Goal: Information Seeking & Learning: Learn about a topic

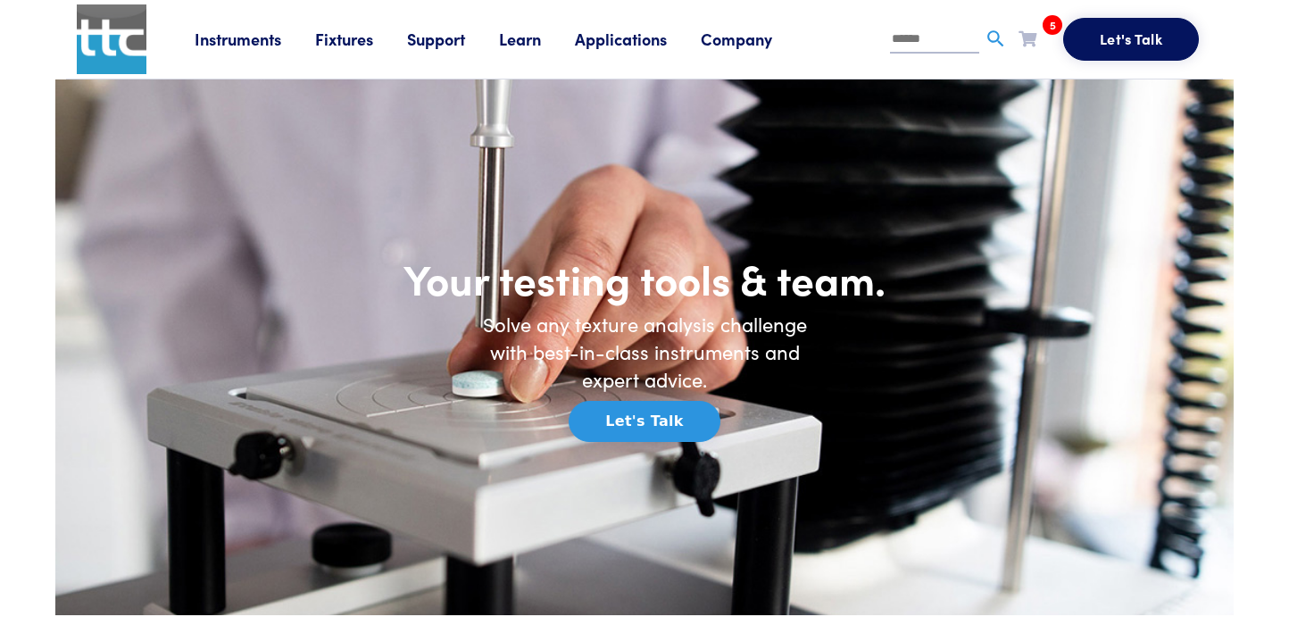
click at [535, 43] on link "Learn" at bounding box center [537, 39] width 76 height 22
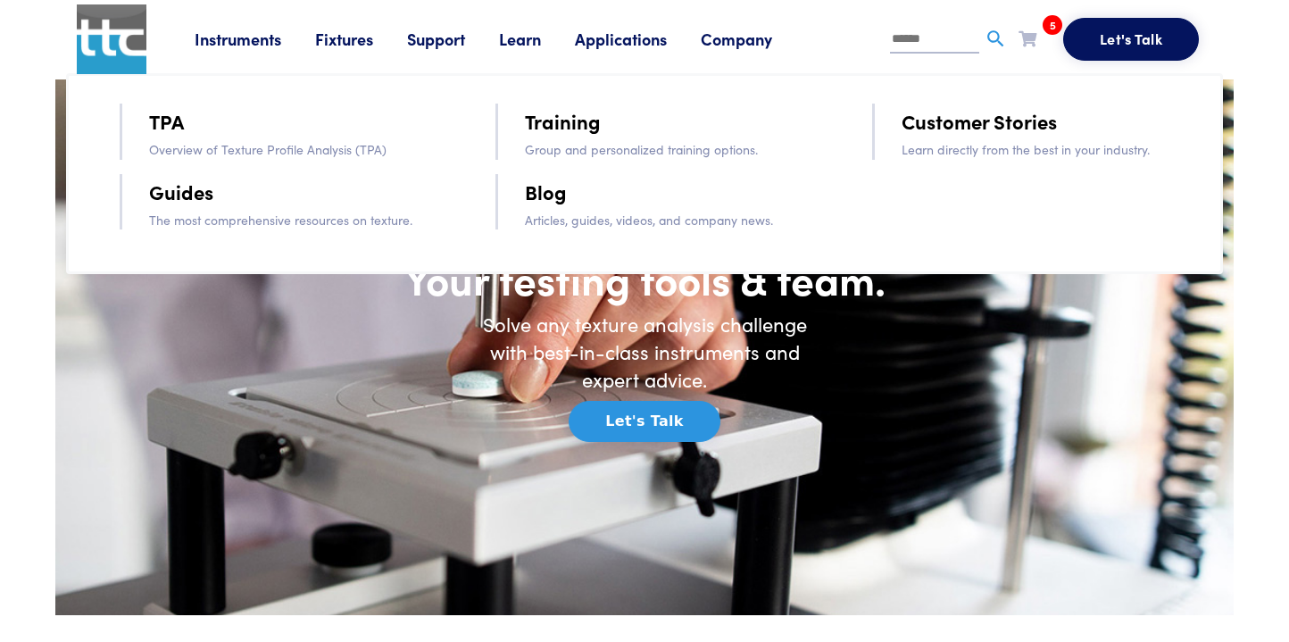
click at [588, 127] on link "Training" at bounding box center [563, 120] width 76 height 31
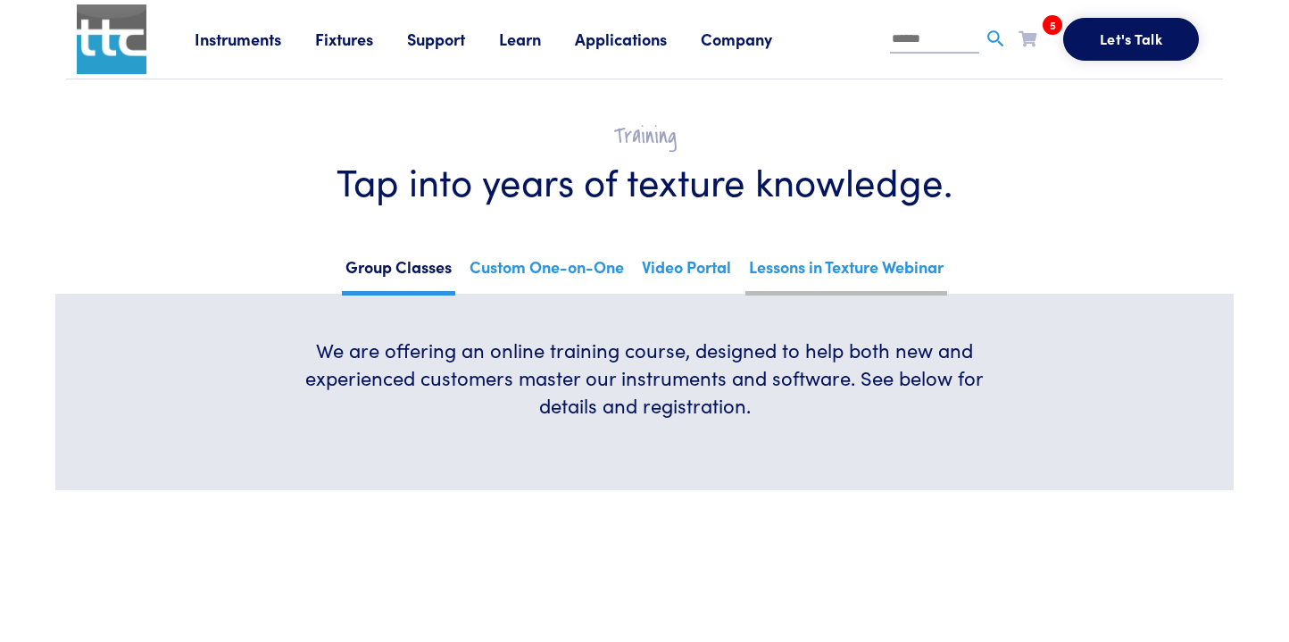
click at [809, 267] on link "Lessons in Texture Webinar" at bounding box center [846, 274] width 202 height 44
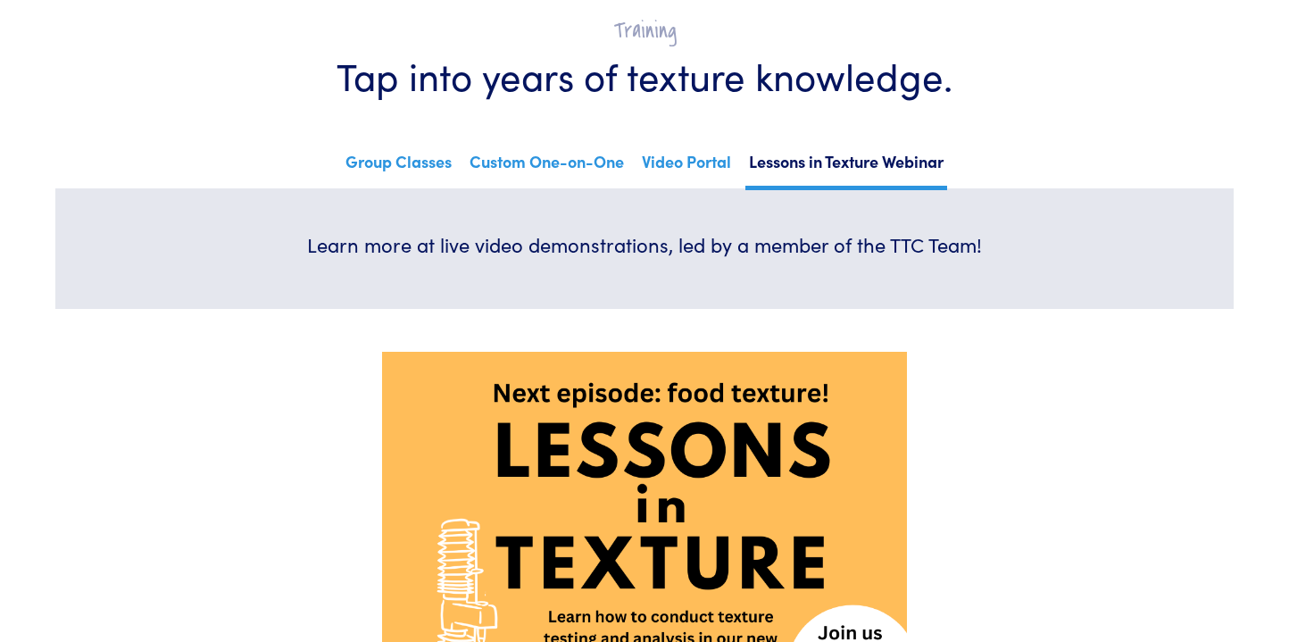
scroll to position [77, 0]
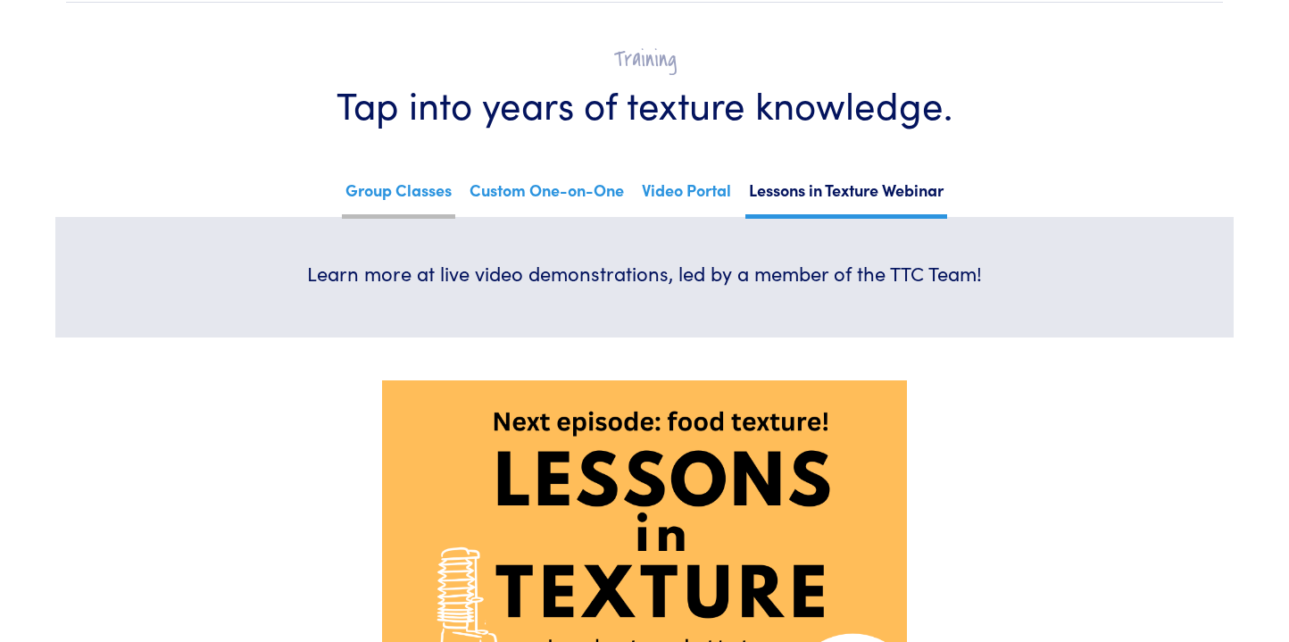
click at [387, 198] on link "Group Classes" at bounding box center [398, 197] width 113 height 44
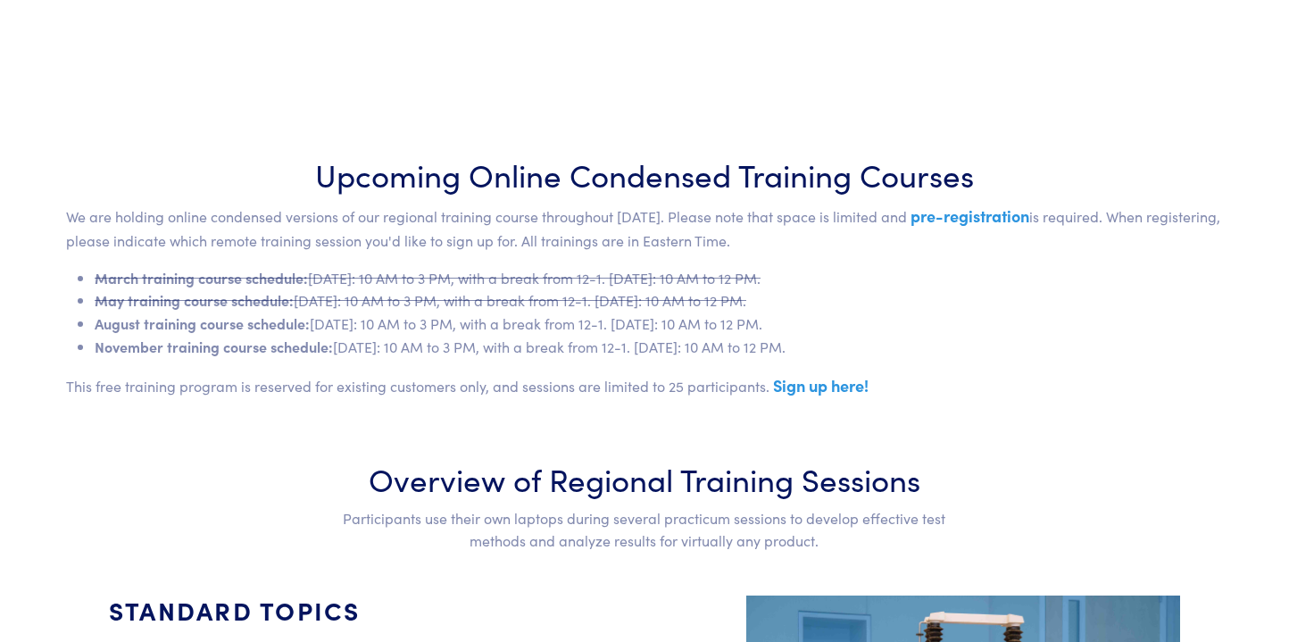
scroll to position [729, 0]
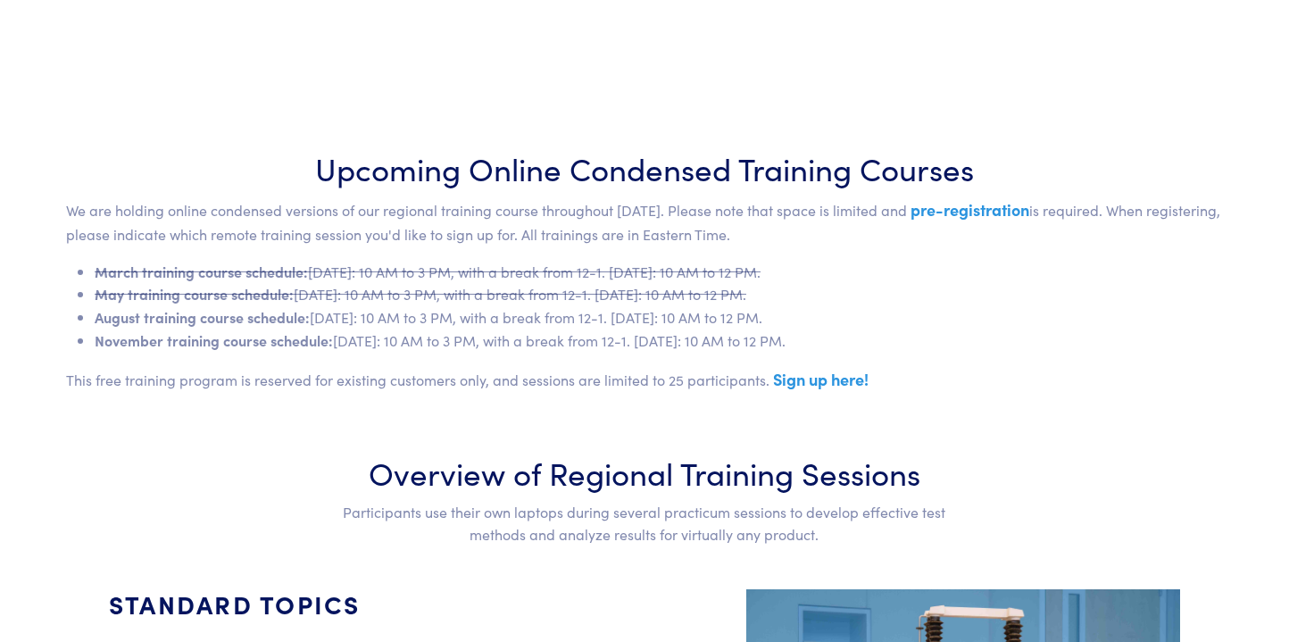
click at [813, 390] on link "Sign up here!" at bounding box center [821, 379] width 96 height 22
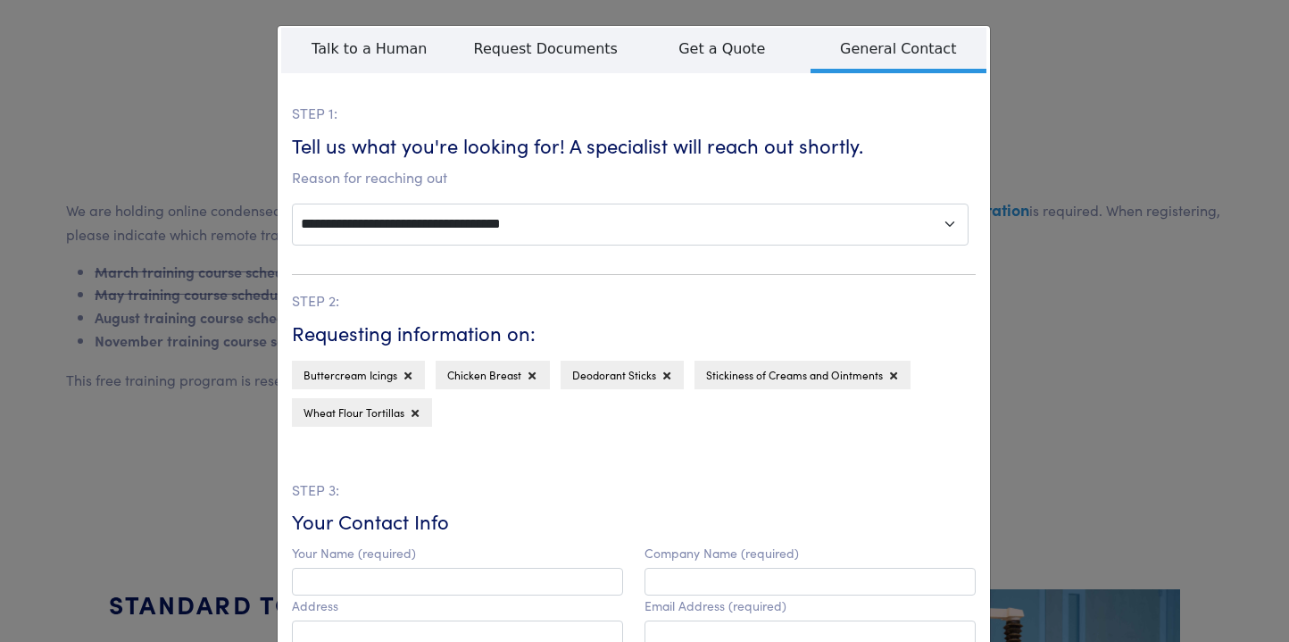
scroll to position [9, 0]
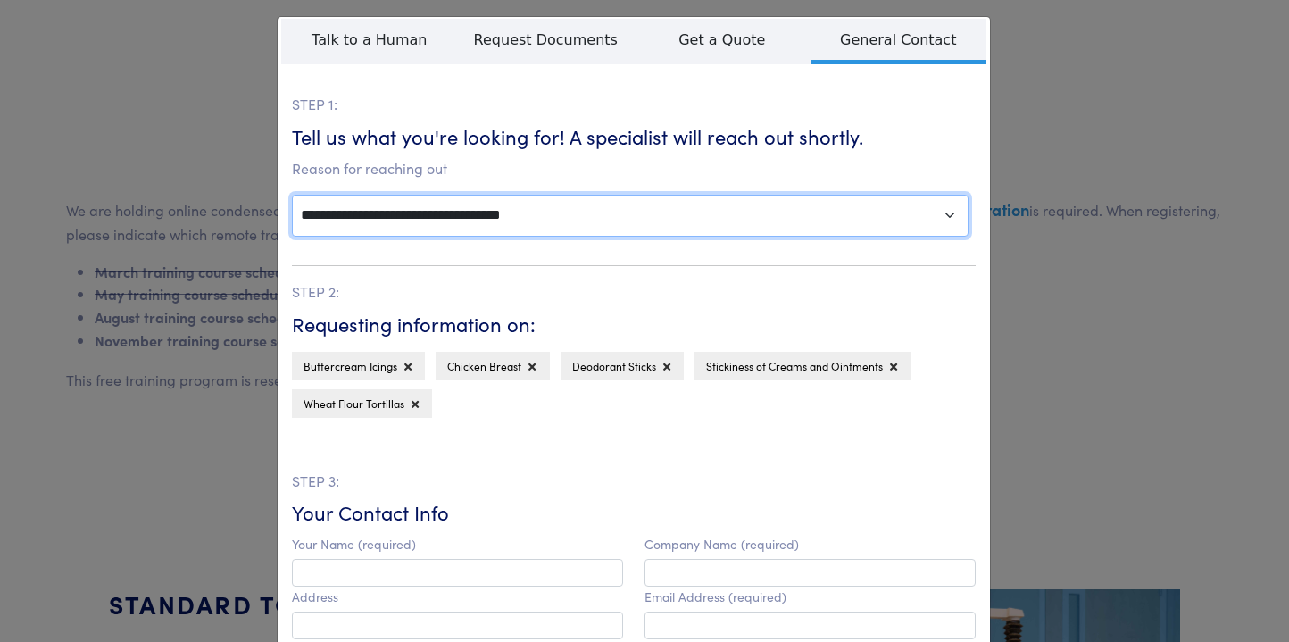
click at [879, 237] on select "**********" at bounding box center [630, 216] width 677 height 42
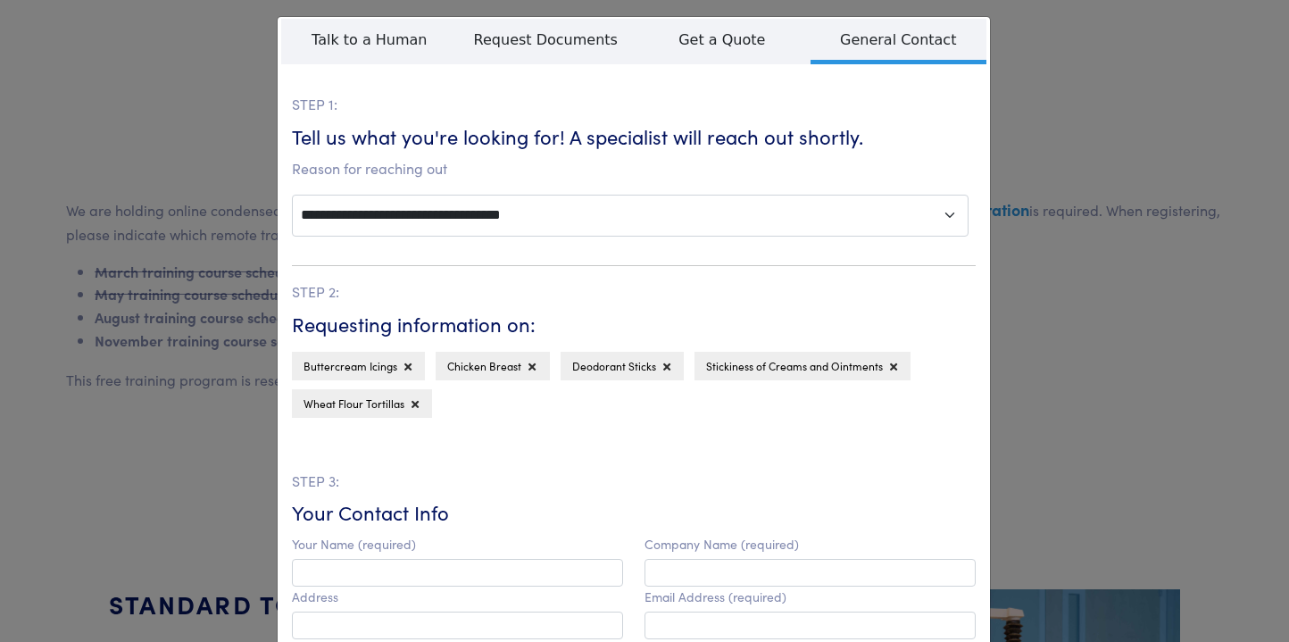
click at [282, 165] on div "**********" at bounding box center [633, 165] width 705 height 144
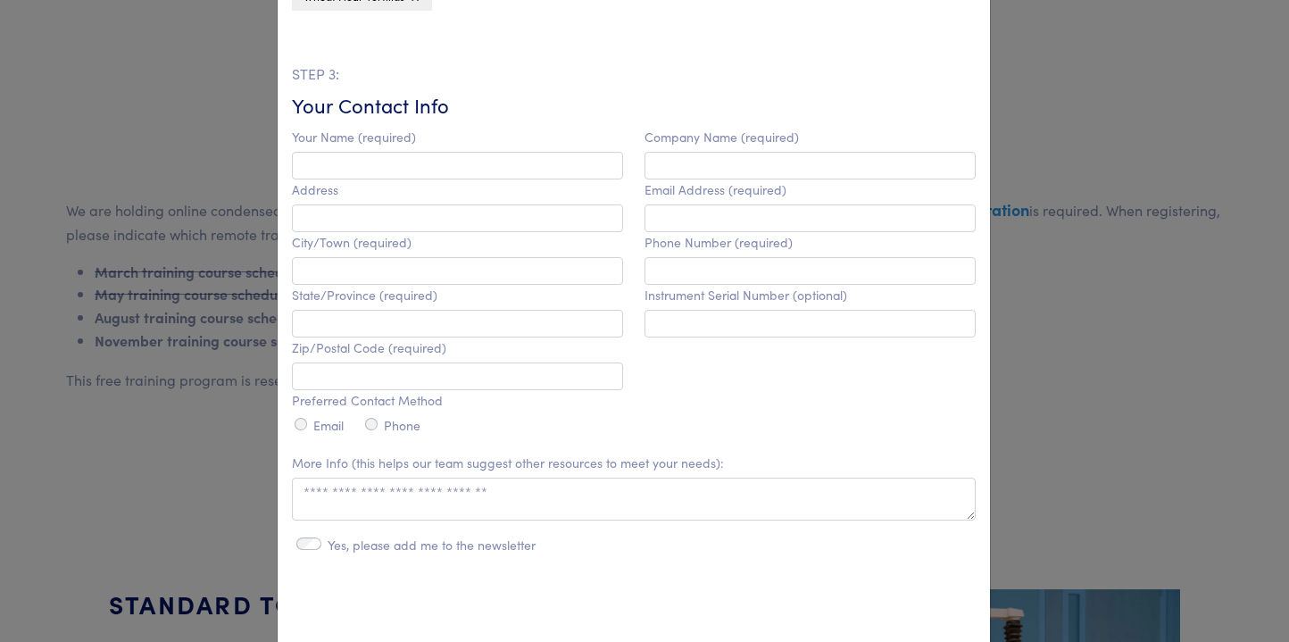
scroll to position [747, 0]
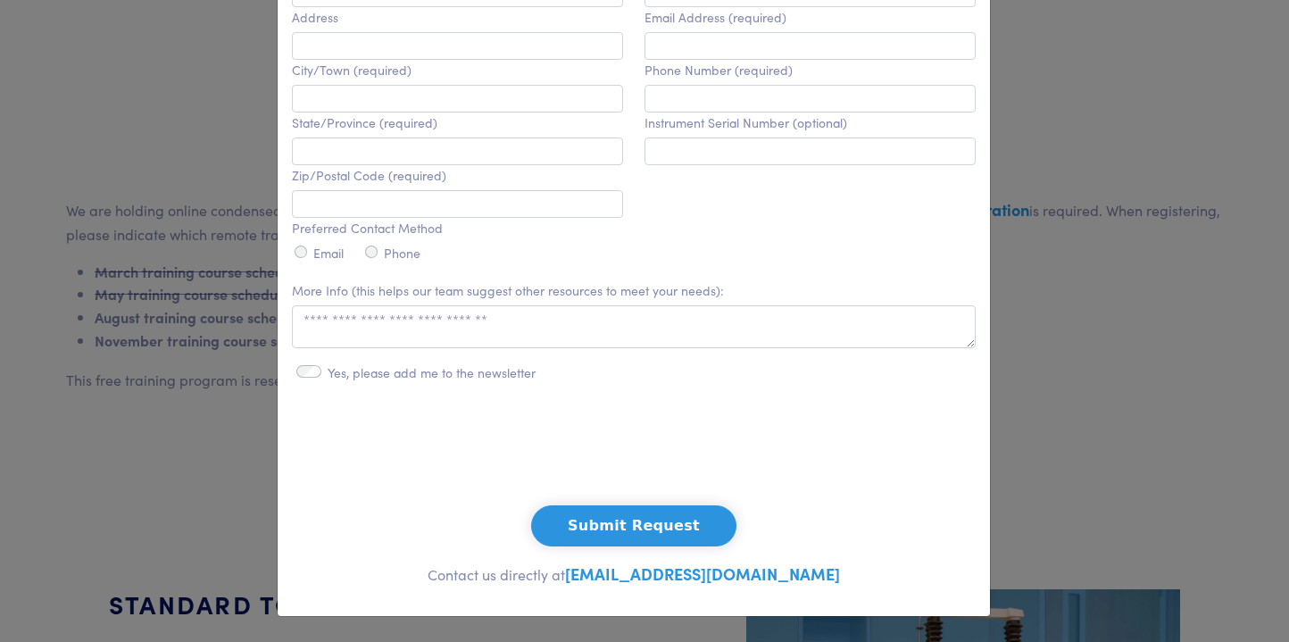
click at [209, 171] on div "**********" at bounding box center [644, 321] width 1289 height 642
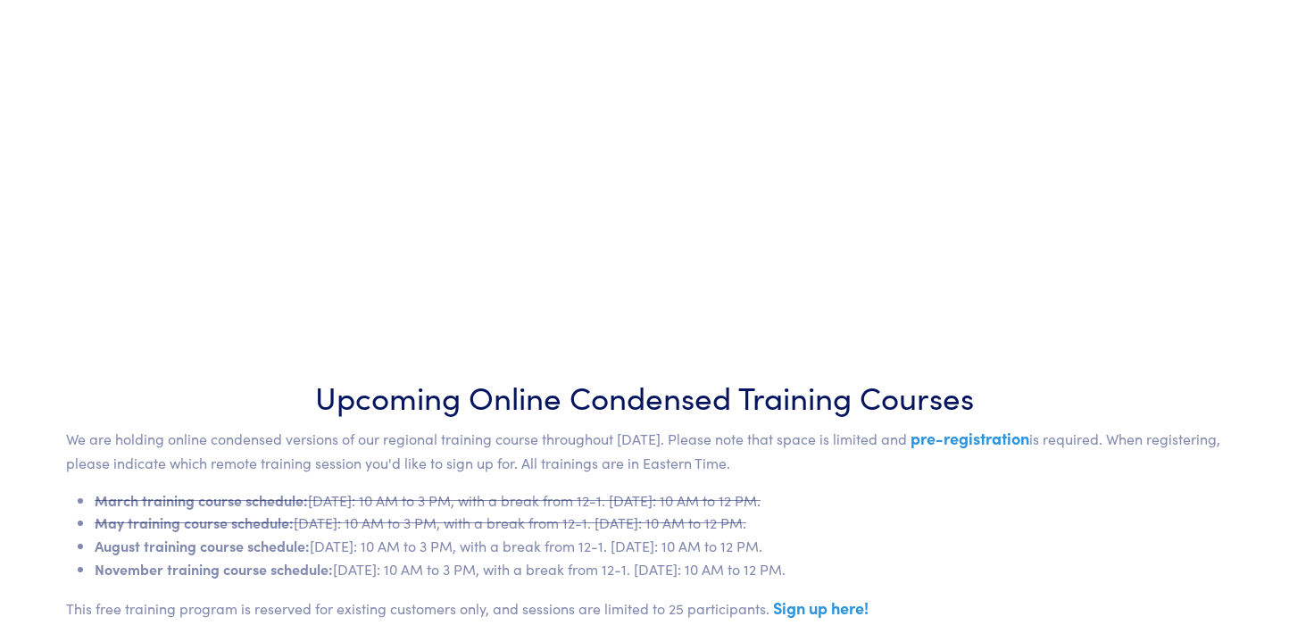
scroll to position [656, 0]
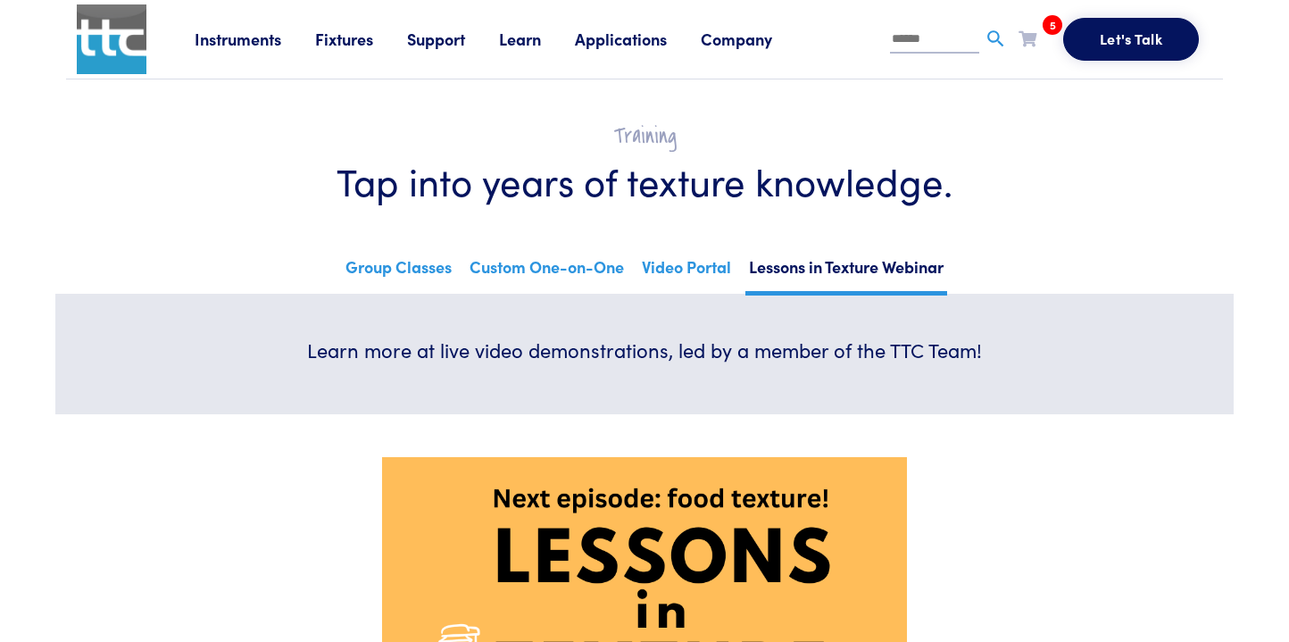
click at [131, 32] on img at bounding box center [112, 39] width 70 height 70
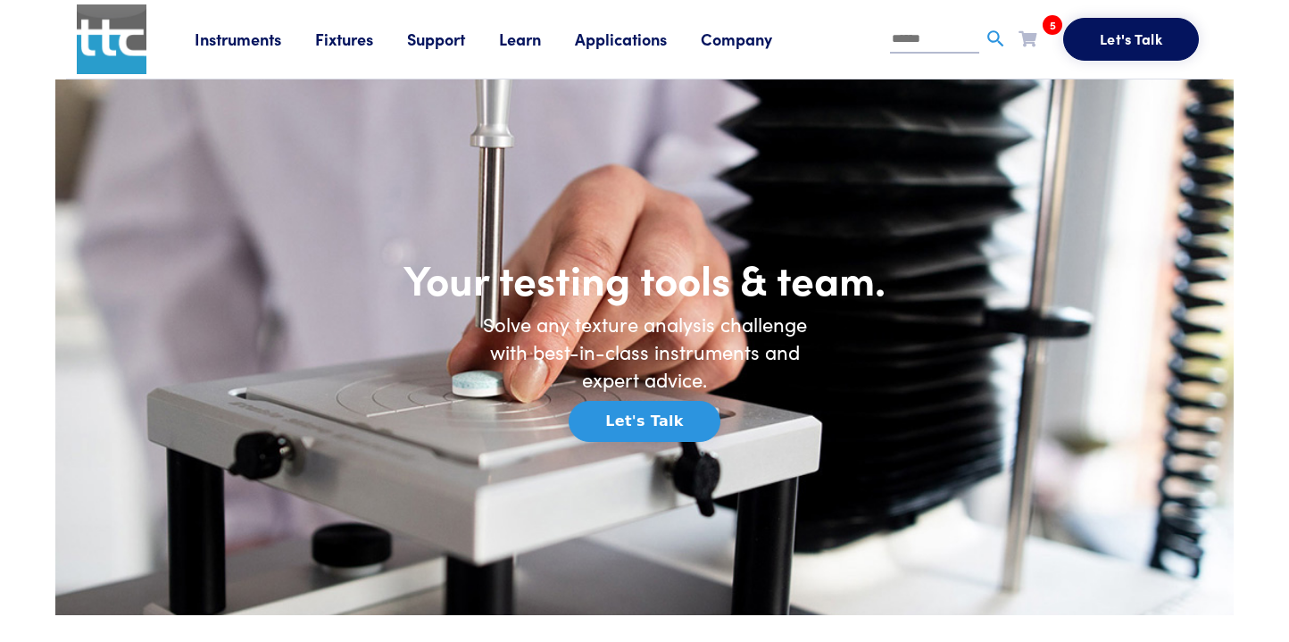
click at [265, 41] on link "Instruments" at bounding box center [255, 39] width 121 height 22
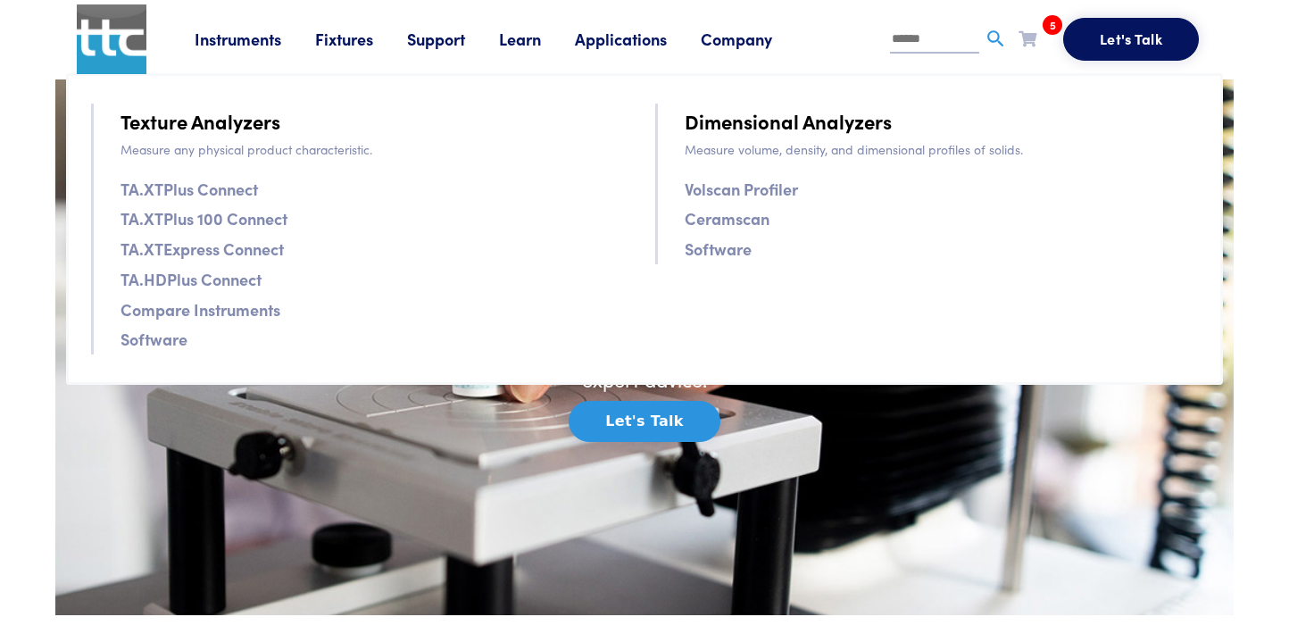
click at [372, 46] on link "Fixtures" at bounding box center [361, 39] width 92 height 22
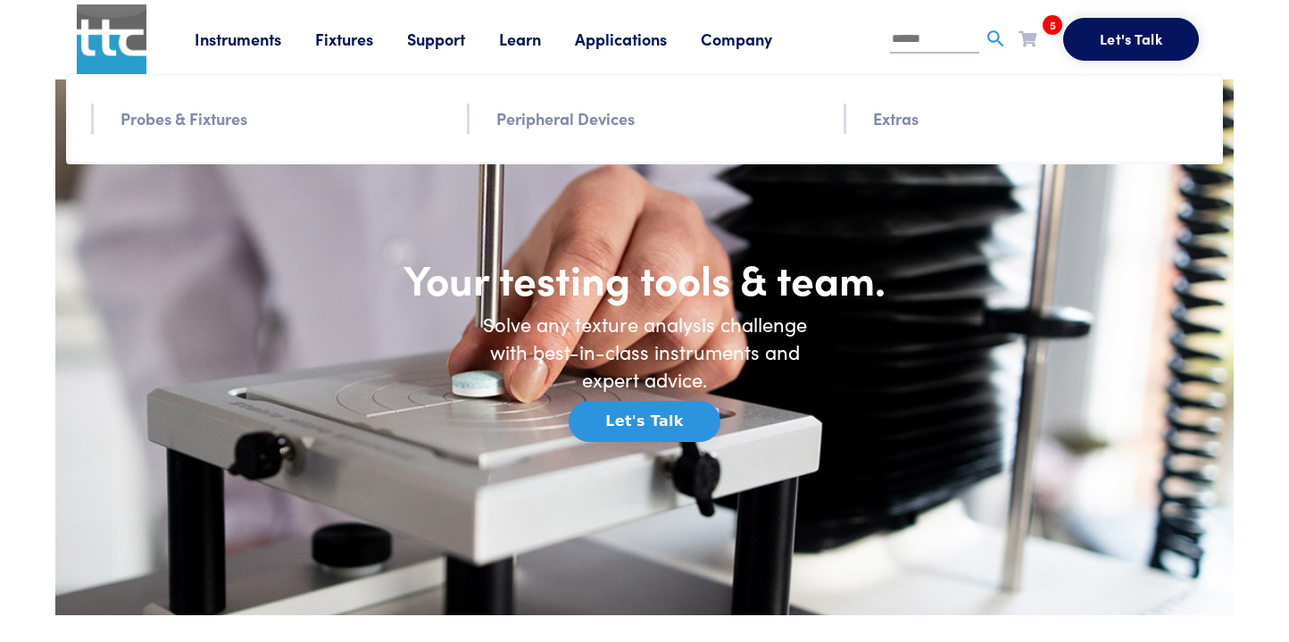
click at [438, 38] on link "Support" at bounding box center [453, 39] width 92 height 22
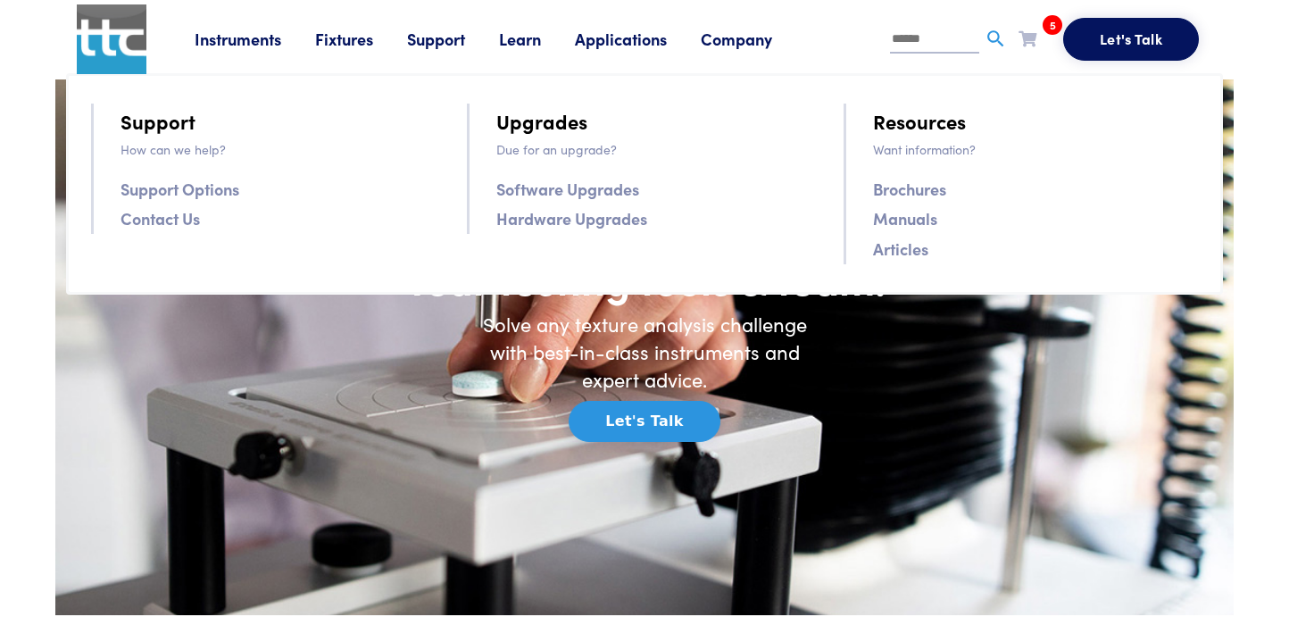
click at [540, 41] on link "Learn" at bounding box center [537, 39] width 76 height 22
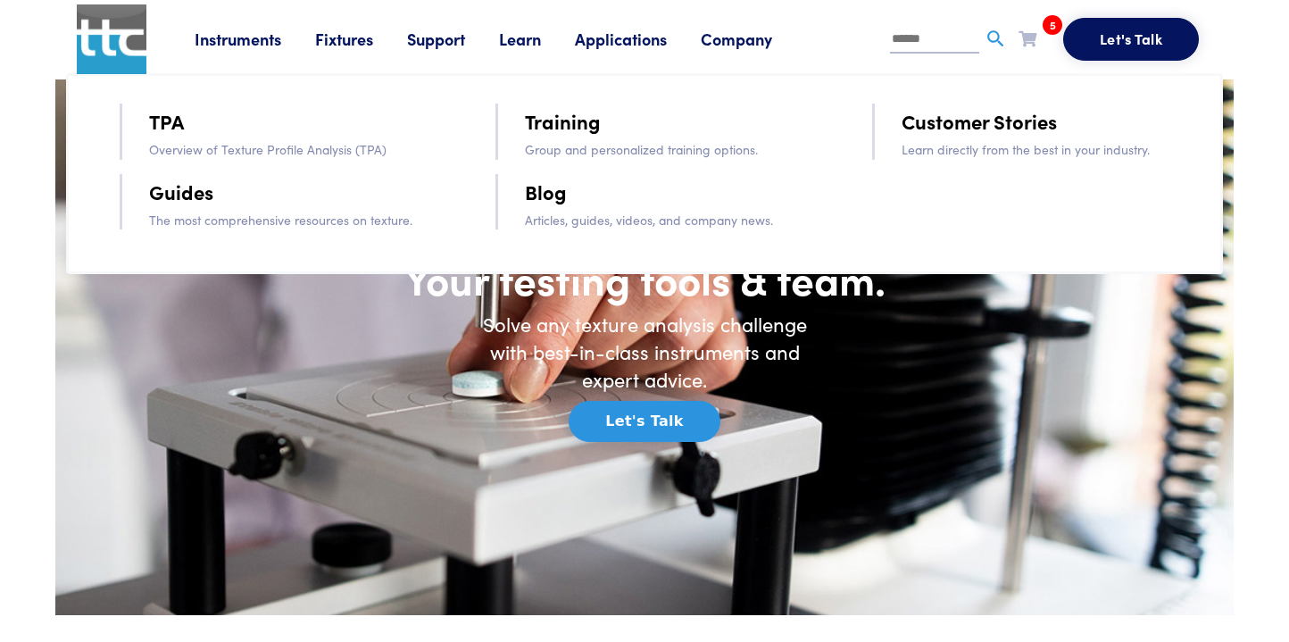
click at [953, 121] on link "Customer Stories" at bounding box center [979, 120] width 155 height 31
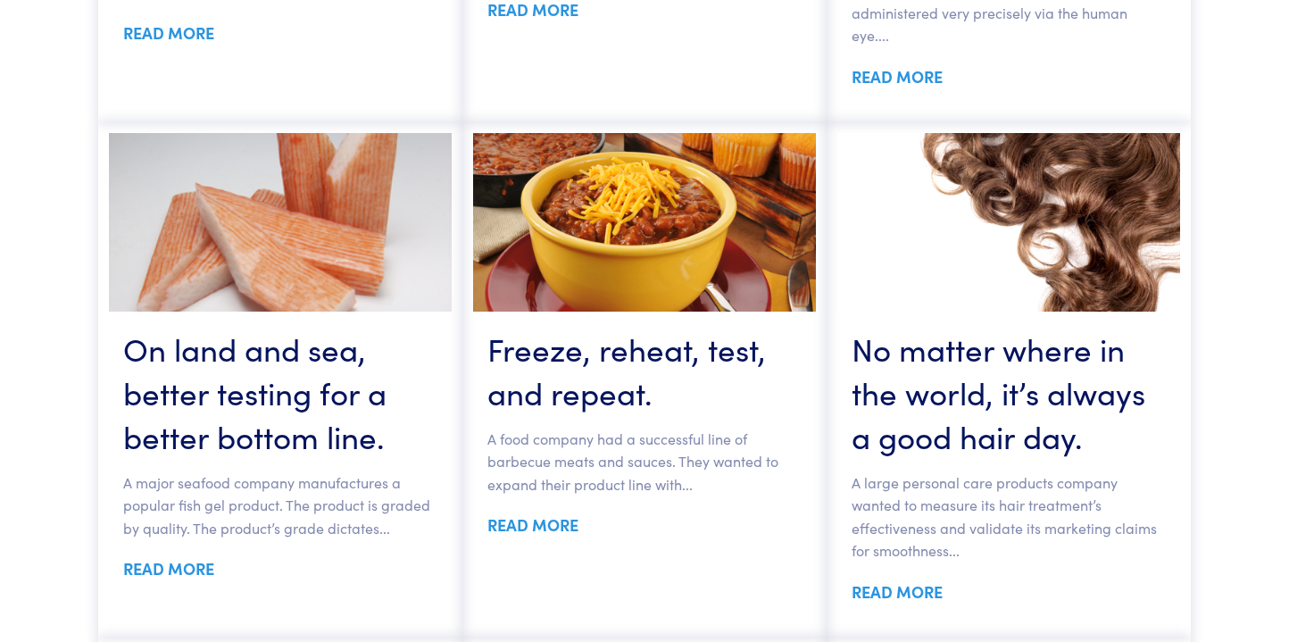
scroll to position [1962, 0]
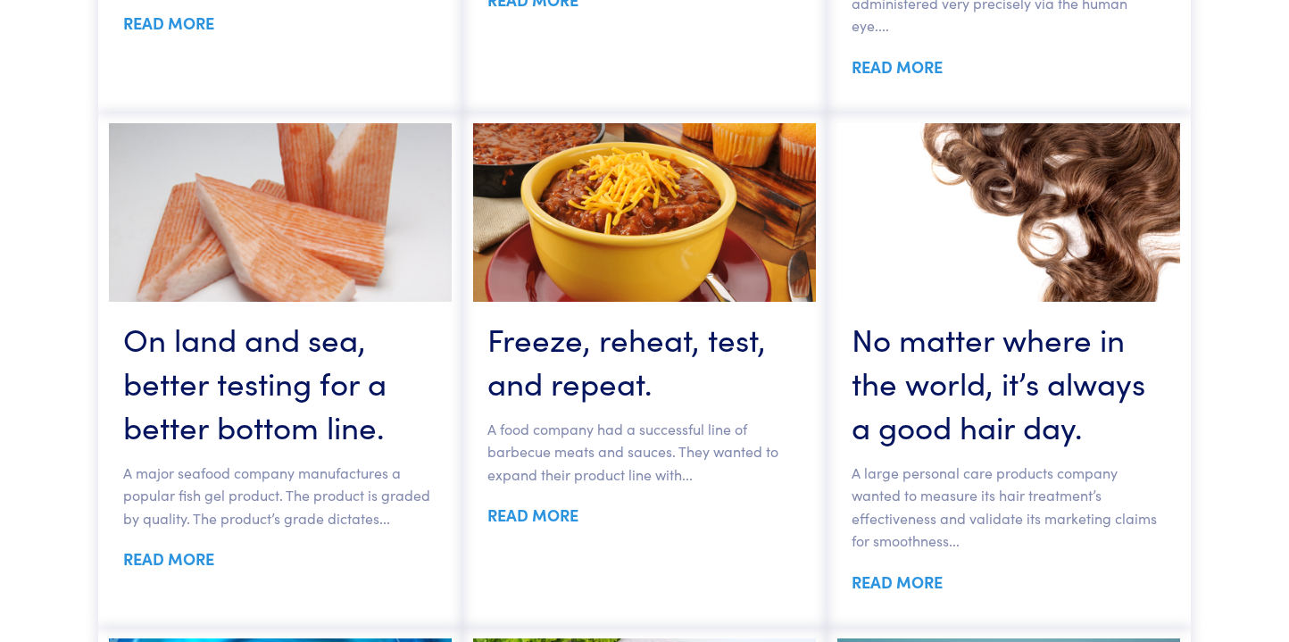
click at [551, 526] on link "READ MORE" at bounding box center [532, 515] width 91 height 22
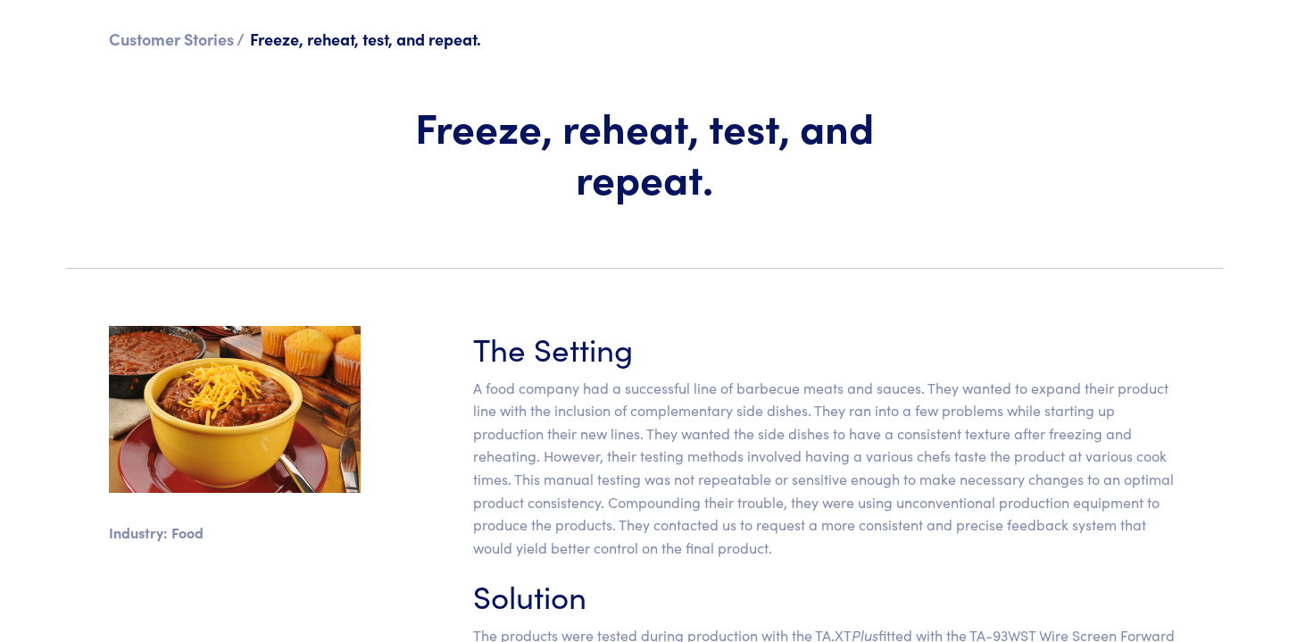
scroll to position [109, 0]
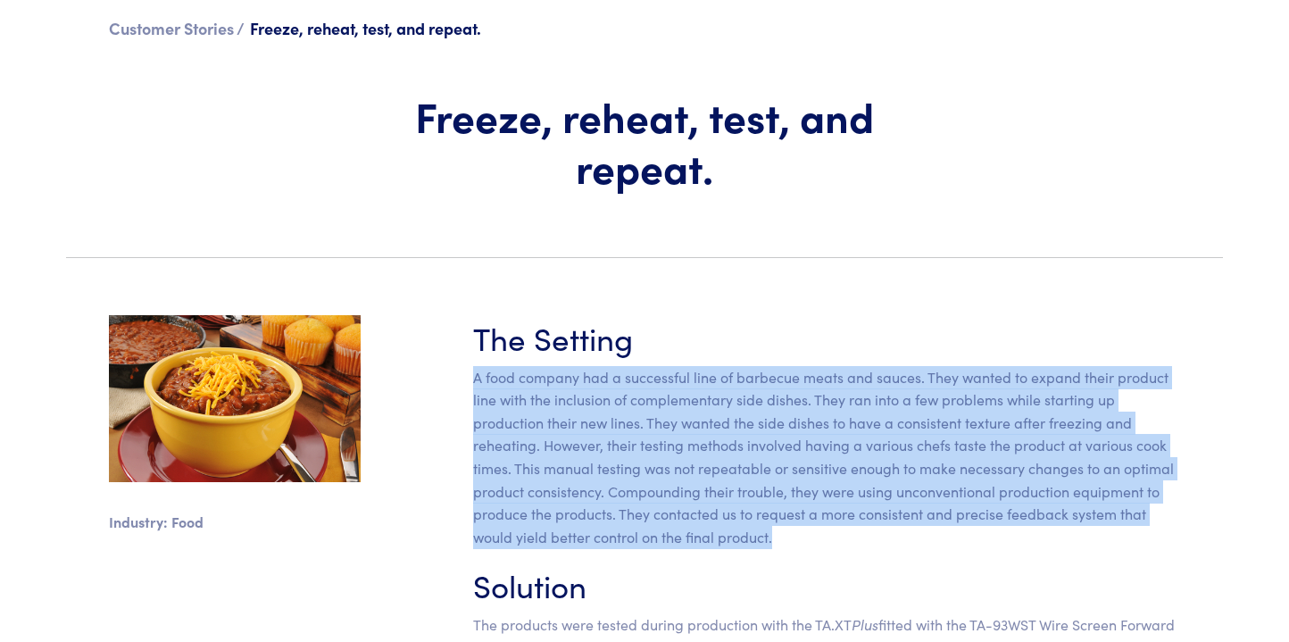
drag, startPoint x: 478, startPoint y: 391, endPoint x: 797, endPoint y: 553, distance: 358.1
click at [797, 549] on p "A food company had a successful line of barbecue meats and sauces. They wanted …" at bounding box center [826, 457] width 707 height 183
copy p "A food company had a successful line of barbecue meats and sauces. They wanted …"
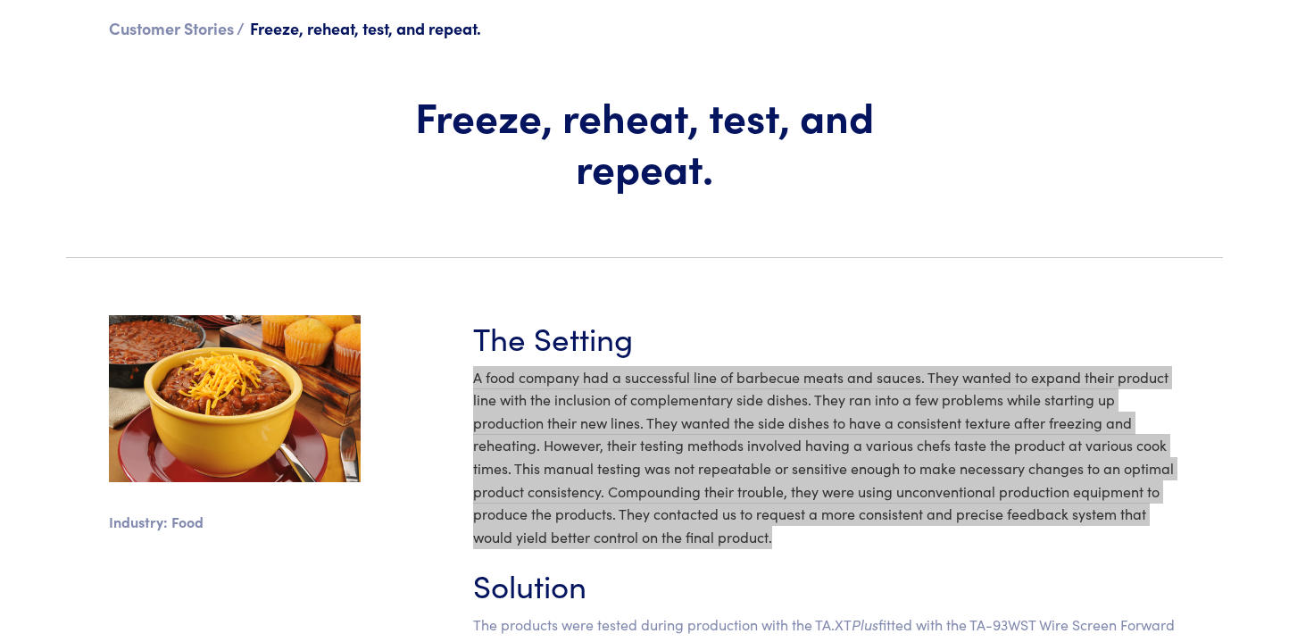
scroll to position [0, 0]
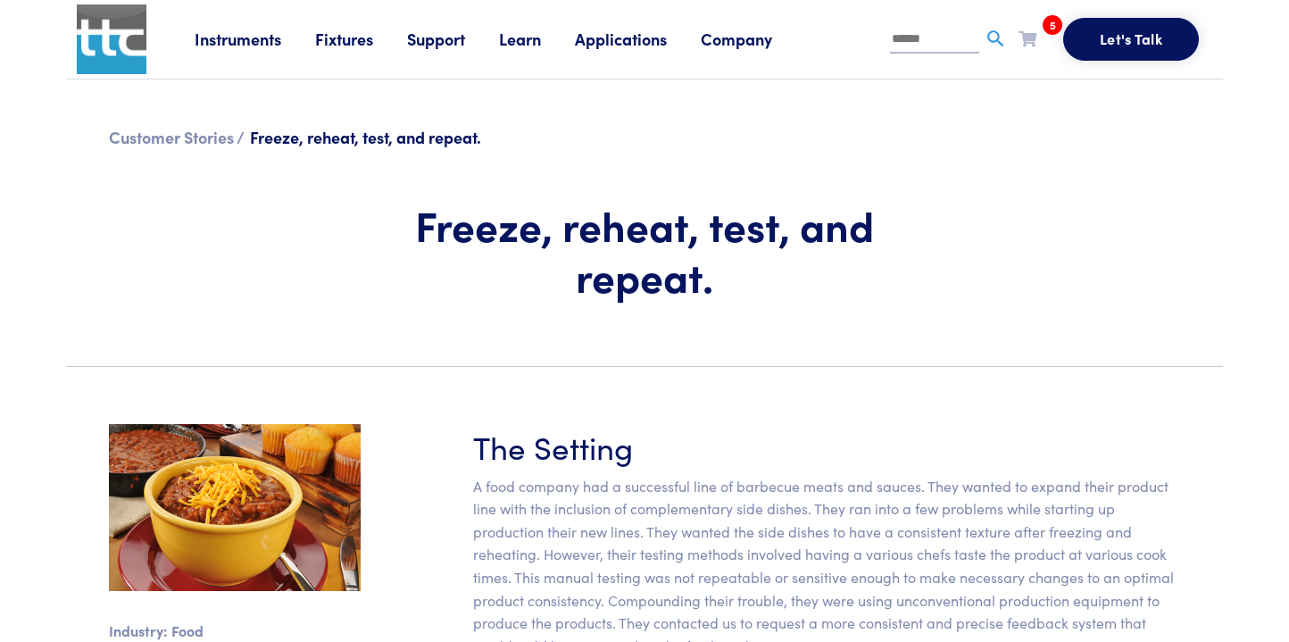
click at [898, 40] on input "text" at bounding box center [934, 40] width 89 height 27
type input "******"
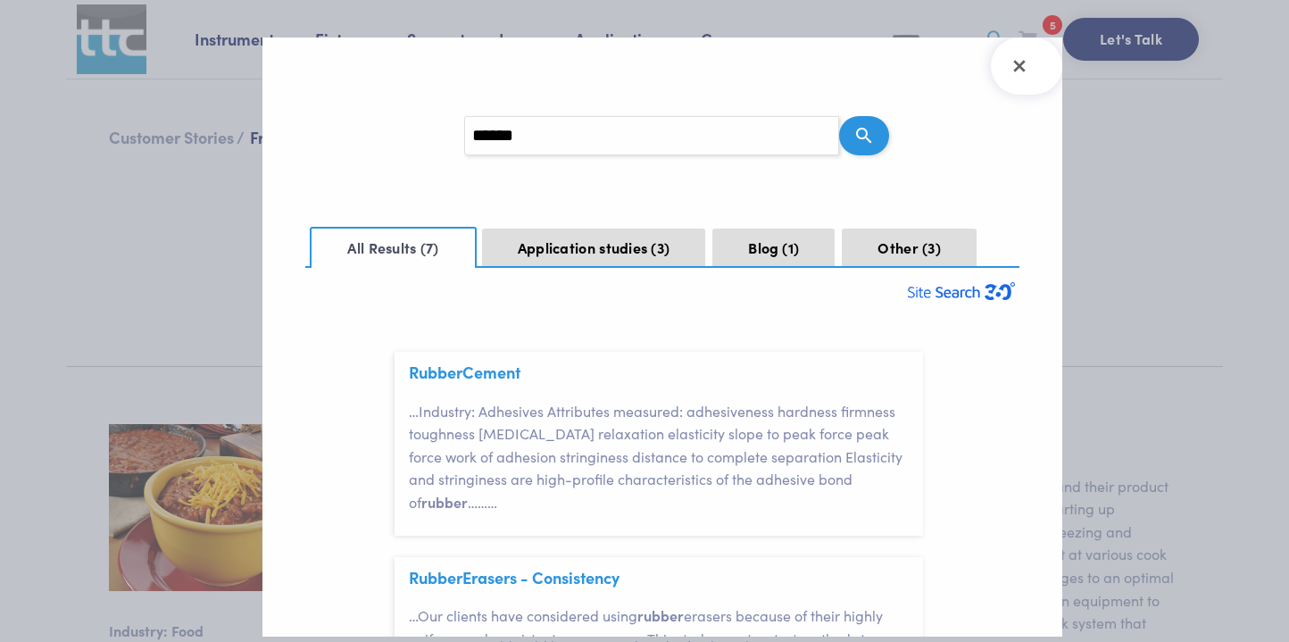
scroll to position [53, 0]
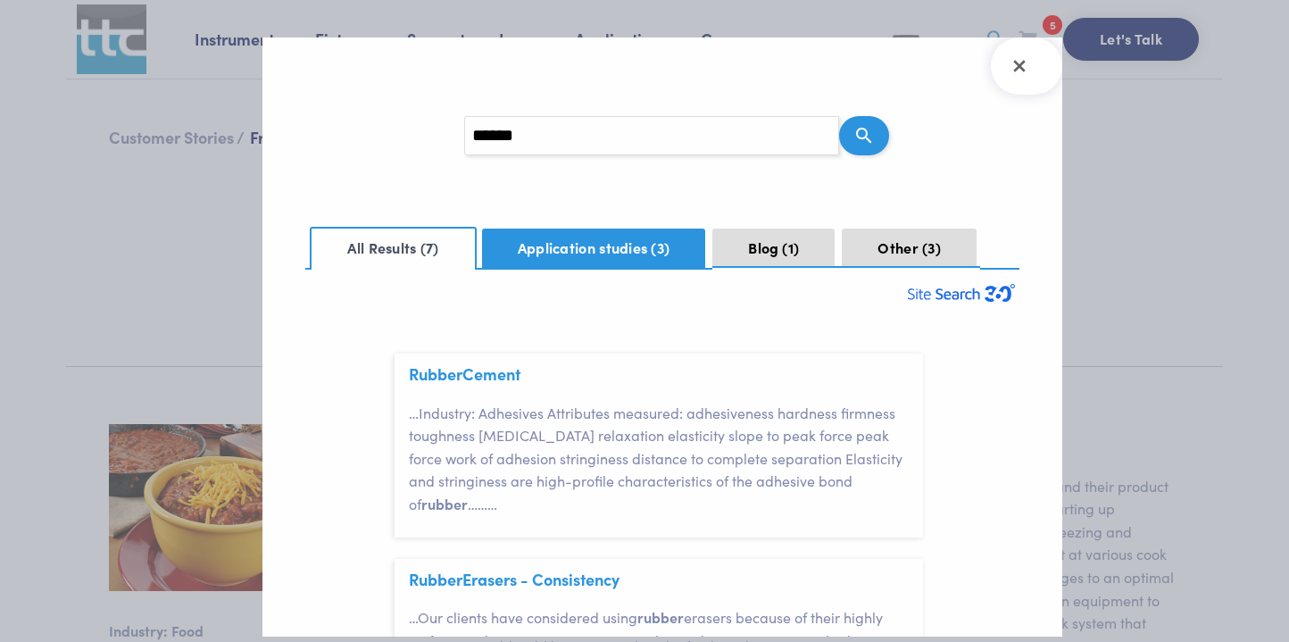
click at [631, 248] on button "Application studies 3" at bounding box center [594, 248] width 224 height 39
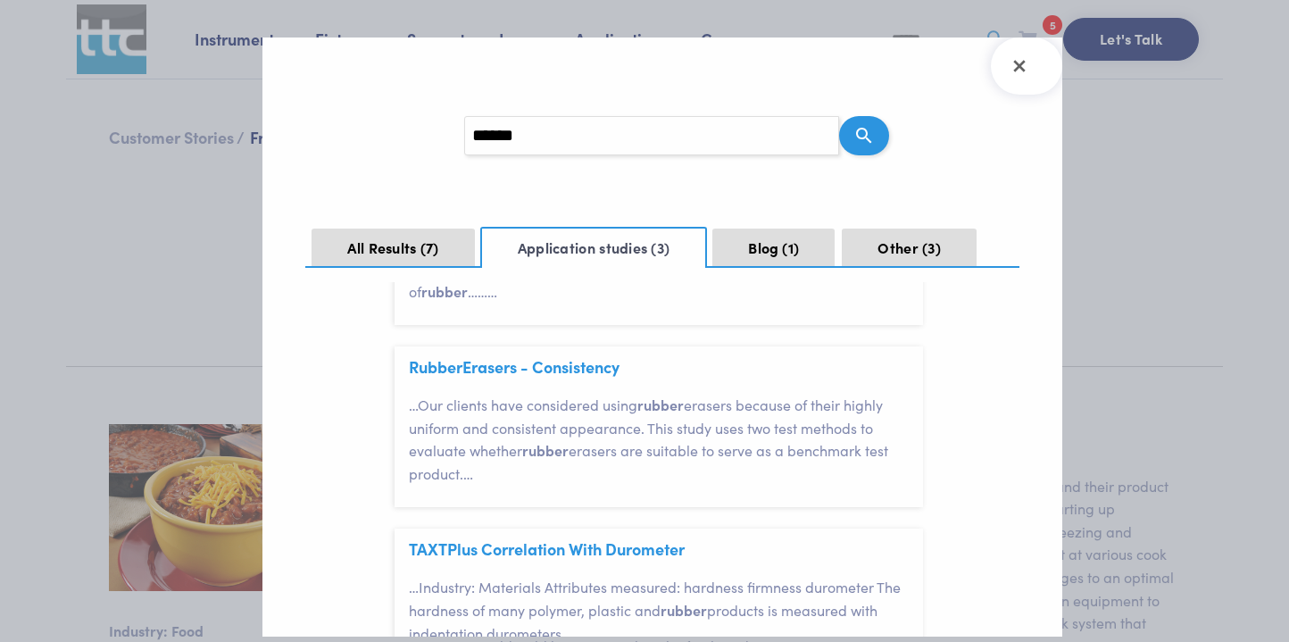
scroll to position [238, 0]
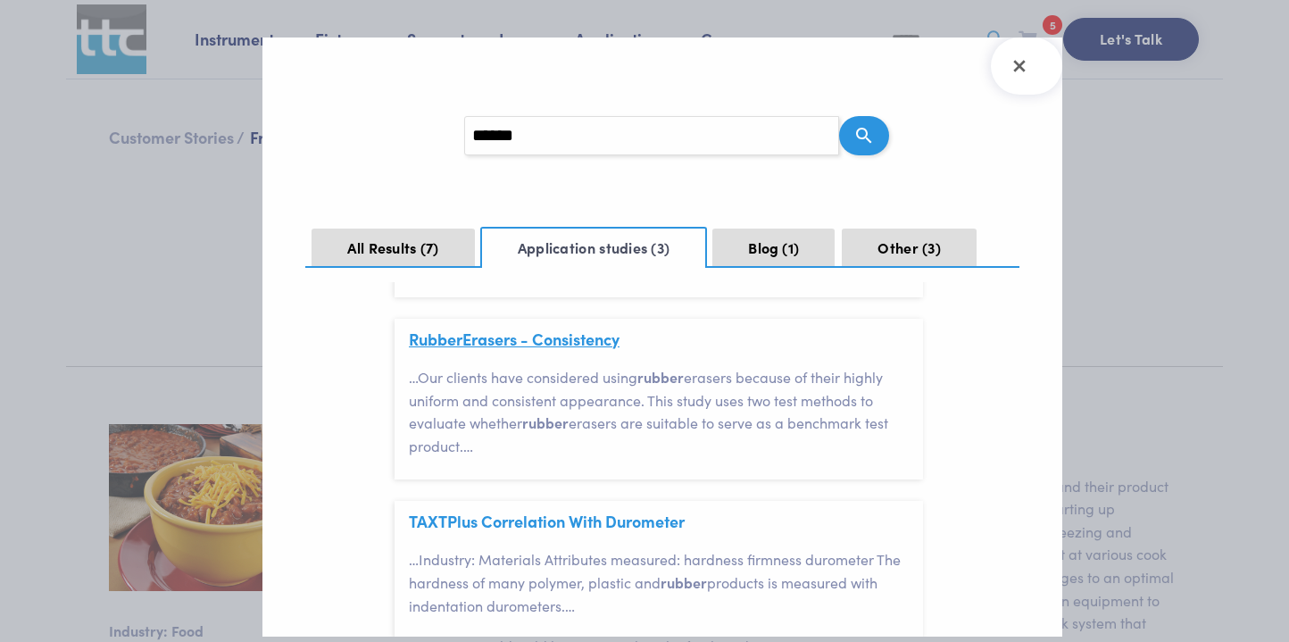
click at [582, 337] on link "Rubber Erasers - Consistency" at bounding box center [514, 339] width 211 height 22
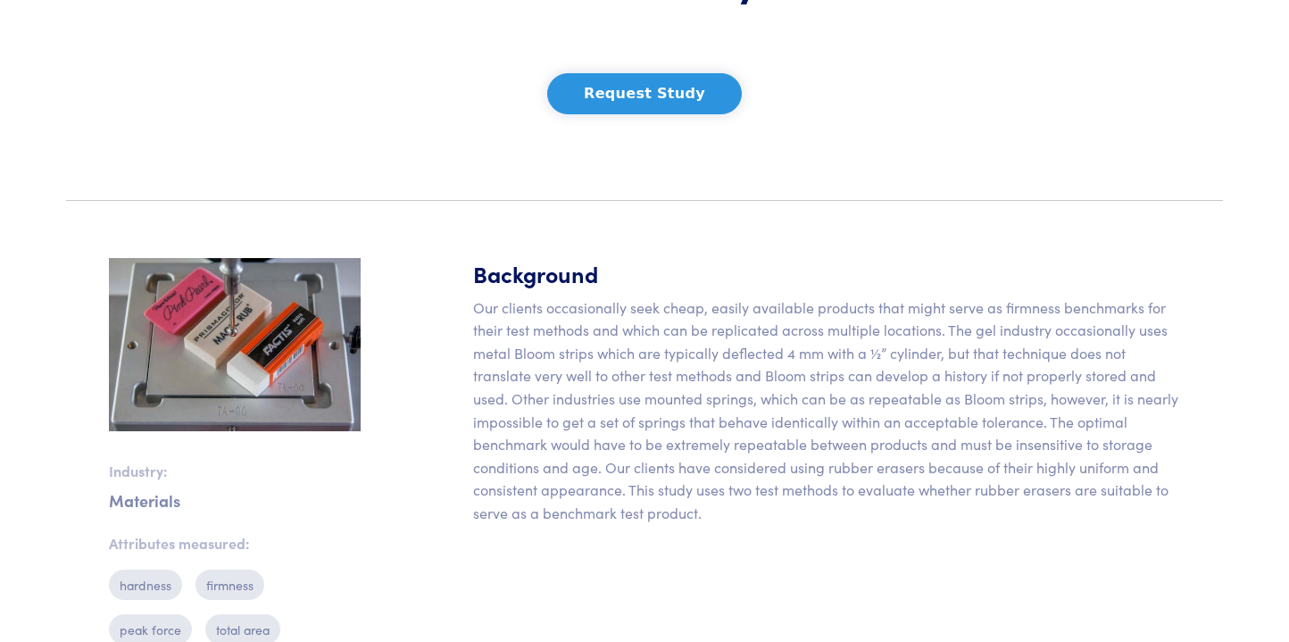
scroll to position [330, 0]
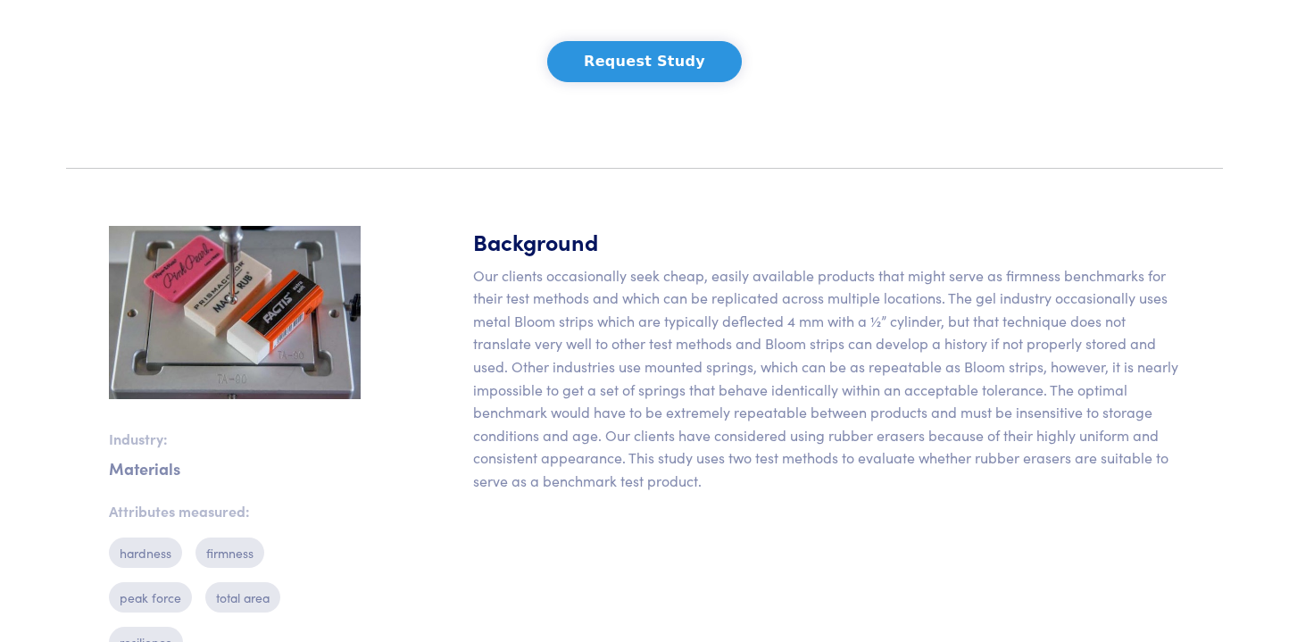
drag, startPoint x: 293, startPoint y: 348, endPoint x: 566, endPoint y: 1, distance: 441.9
click at [0, 0] on body "Instruments Texture Analyzers Measure any physical product characteristic. TA.X…" at bounding box center [644, 392] width 1289 height 1444
drag, startPoint x: 312, startPoint y: 343, endPoint x: 951, endPoint y: 101, distance: 682.7
click at [0, 0] on body "Instruments Texture Analyzers Measure any physical product characteristic. TA.X…" at bounding box center [644, 392] width 1289 height 1444
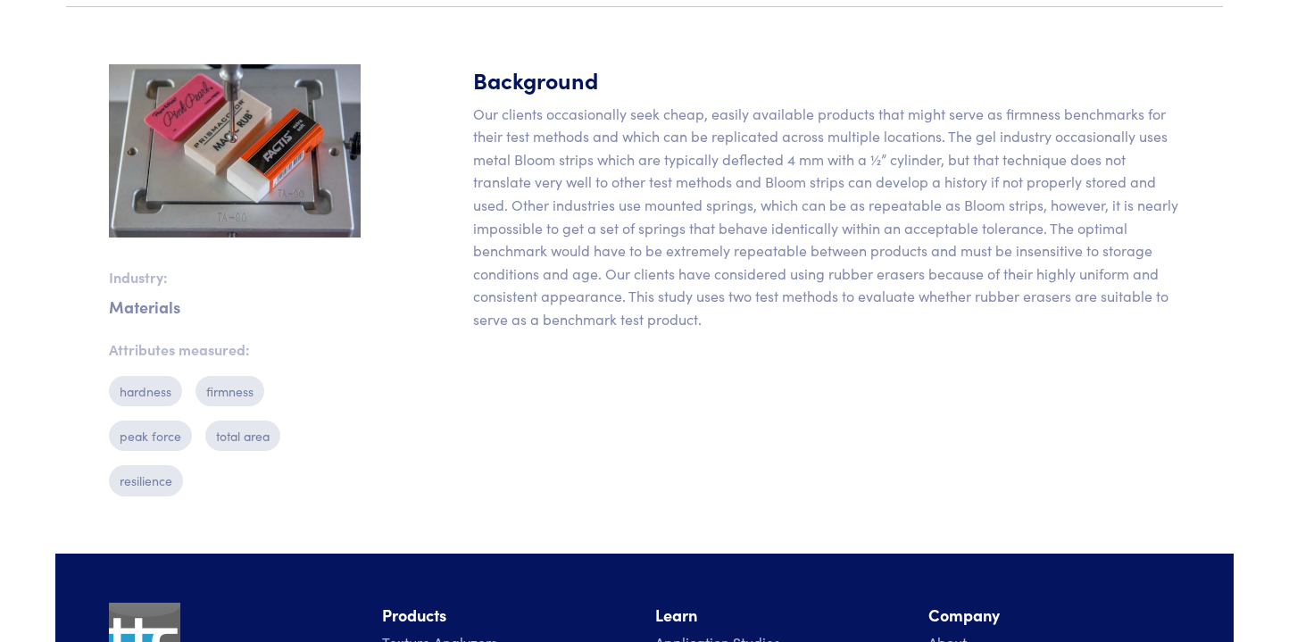
scroll to position [495, 0]
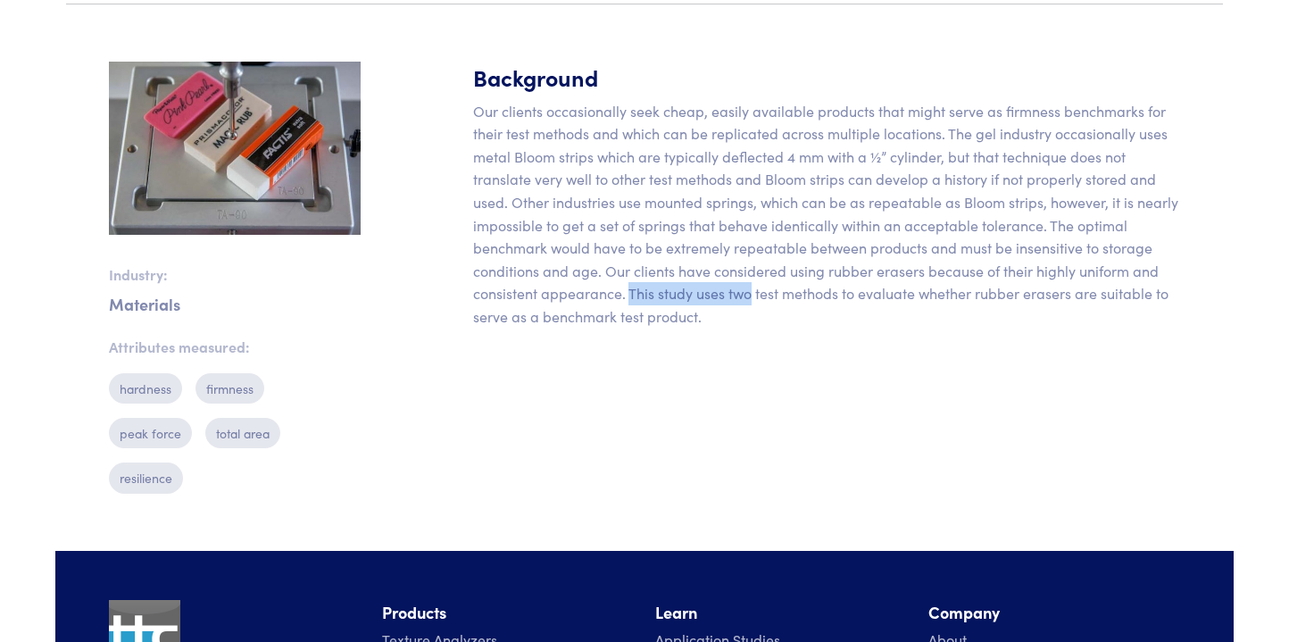
drag, startPoint x: 632, startPoint y: 324, endPoint x: 754, endPoint y: 334, distance: 122.7
click at [754, 329] on p "Our clients occasionally seek cheap, easily available products that might serve…" at bounding box center [826, 214] width 707 height 229
click at [708, 254] on p "Our clients occasionally seek cheap, easily available products that might serve…" at bounding box center [826, 214] width 707 height 229
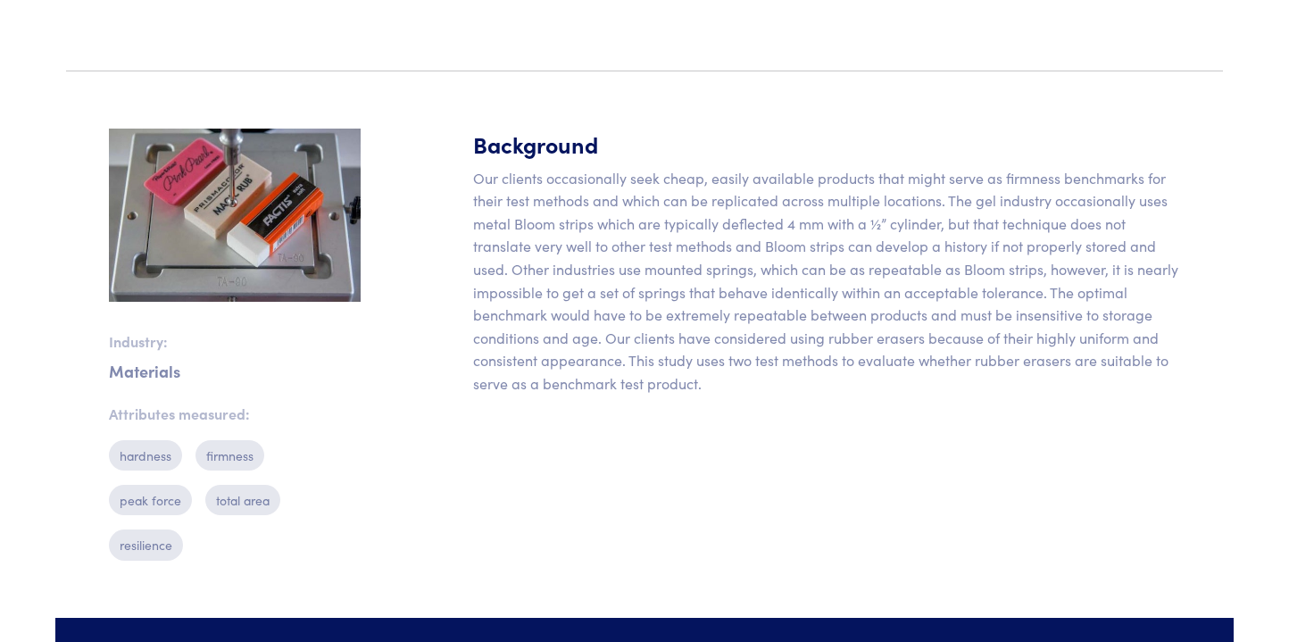
scroll to position [426, 0]
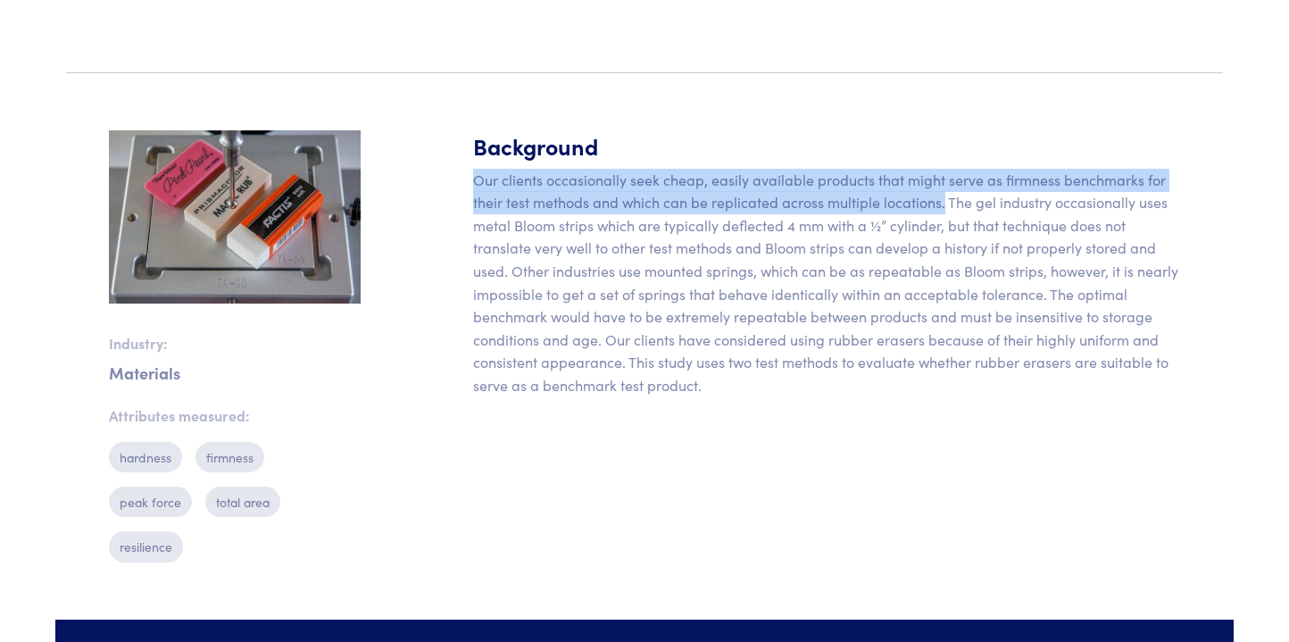
drag, startPoint x: 477, startPoint y: 212, endPoint x: 947, endPoint y: 234, distance: 471.0
click at [947, 234] on p "Our clients occasionally seek cheap, easily available products that might serve…" at bounding box center [826, 283] width 707 height 229
copy p "Our clients occasionally seek cheap, easily available products that might serve…"
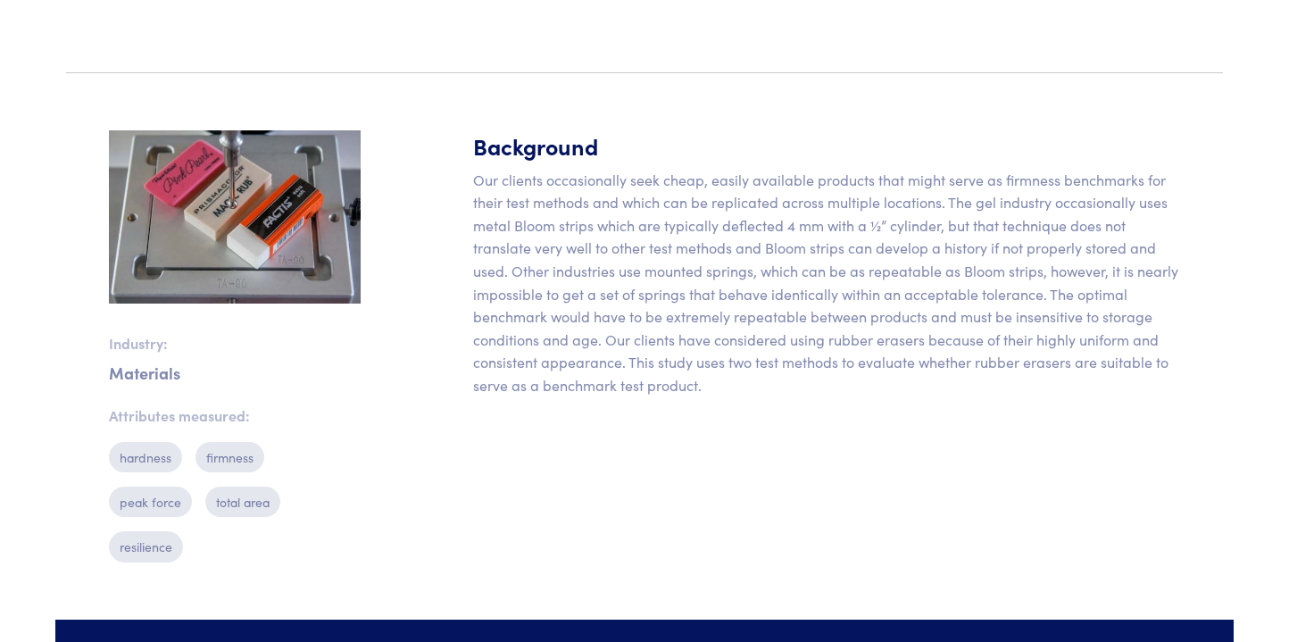
click at [636, 396] on p "Our clients occasionally seek cheap, easily available products that might serve…" at bounding box center [826, 283] width 707 height 229
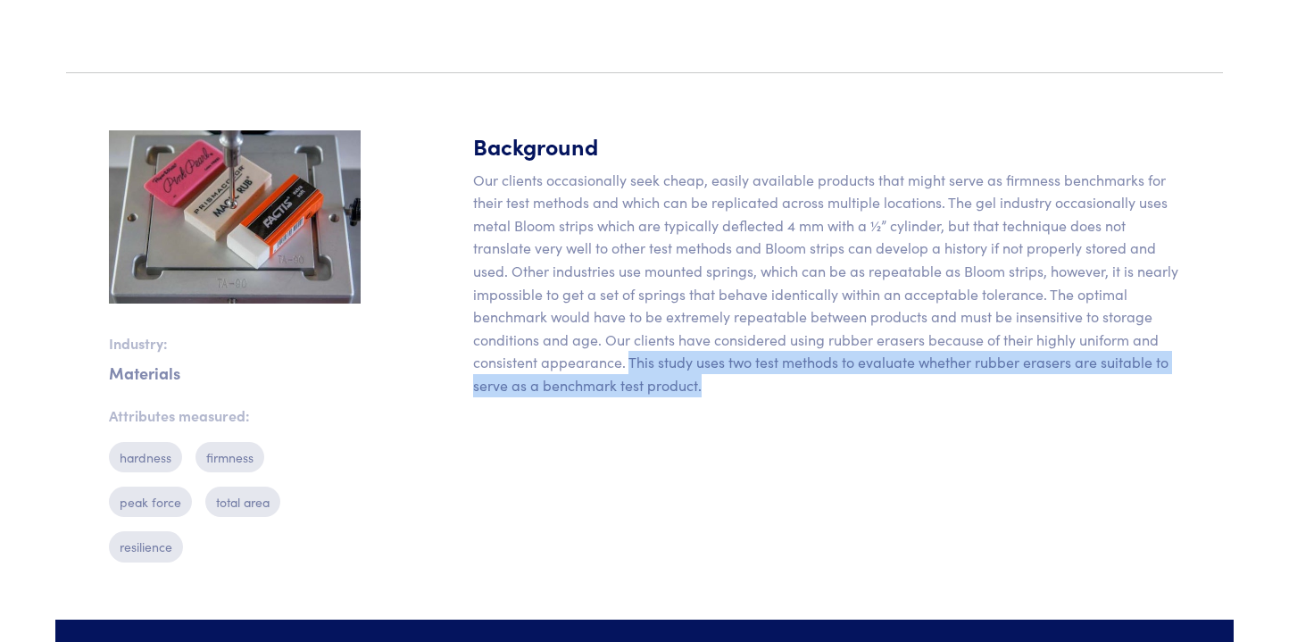
drag, startPoint x: 630, startPoint y: 392, endPoint x: 730, endPoint y: 415, distance: 102.7
click at [730, 397] on p "Our clients occasionally seek cheap, easily available products that might serve…" at bounding box center [826, 283] width 707 height 229
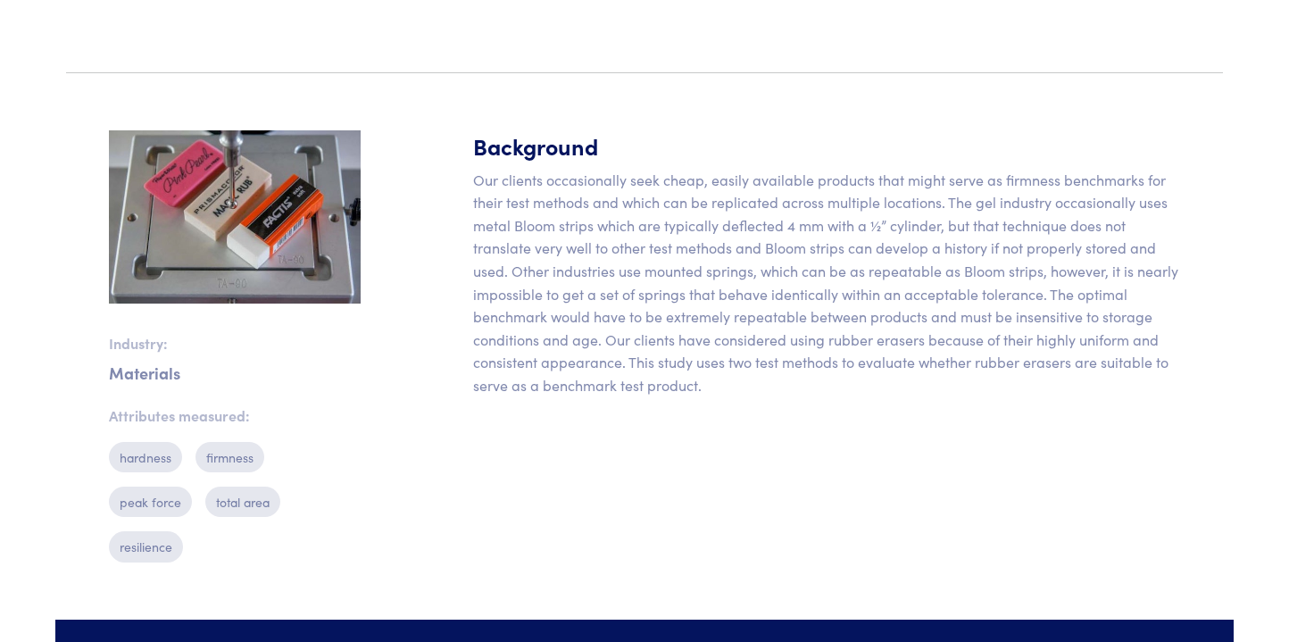
click at [641, 378] on p "Our clients occasionally seek cheap, easily available products that might serve…" at bounding box center [826, 283] width 707 height 229
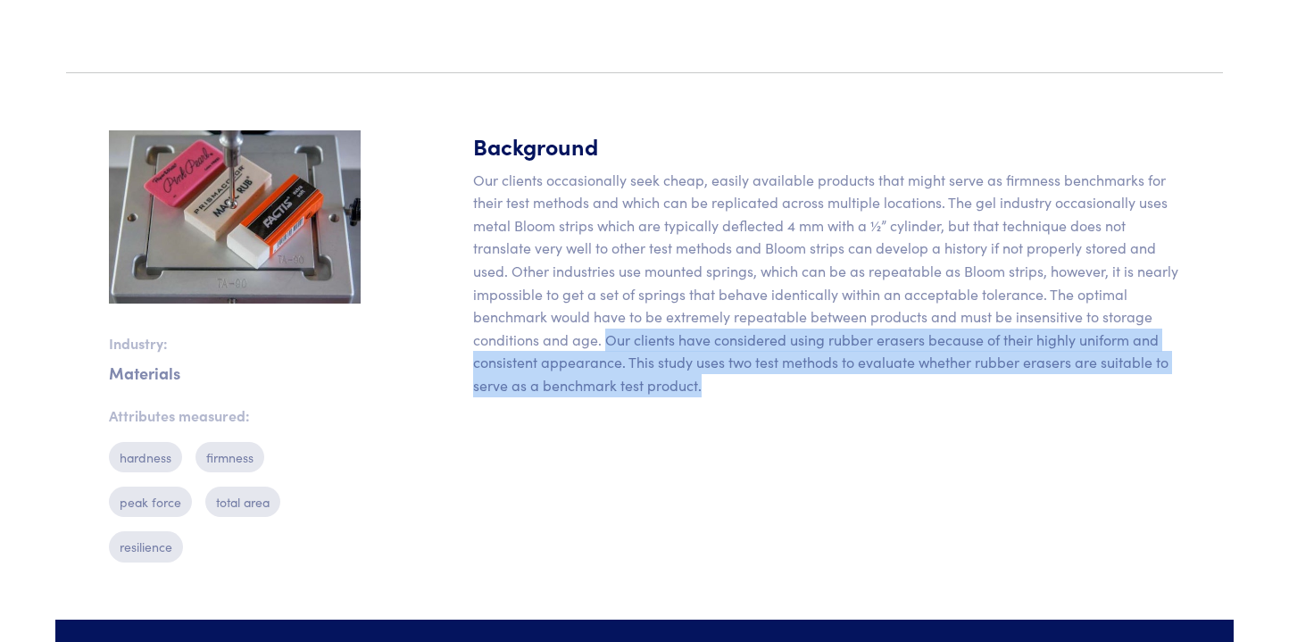
drag, startPoint x: 611, startPoint y: 372, endPoint x: 734, endPoint y: 422, distance: 133.0
click at [734, 397] on p "Our clients occasionally seek cheap, easily available products that might serve…" at bounding box center [826, 283] width 707 height 229
copy p "Our clients have considered using rubber erasers because of their highly unifor…"
